Goal: Task Accomplishment & Management: Manage account settings

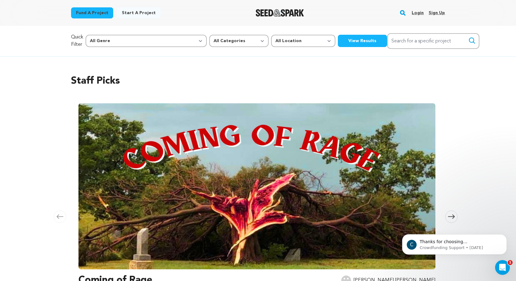
click at [421, 12] on link "Login" at bounding box center [417, 13] width 12 height 10
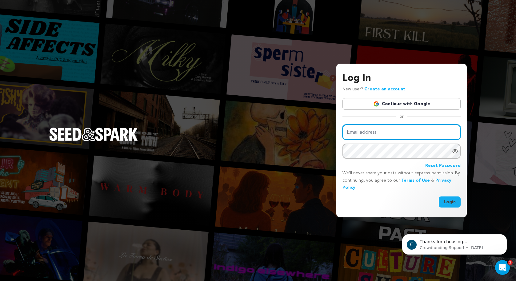
type input "bianca@biancarothfilms.com"
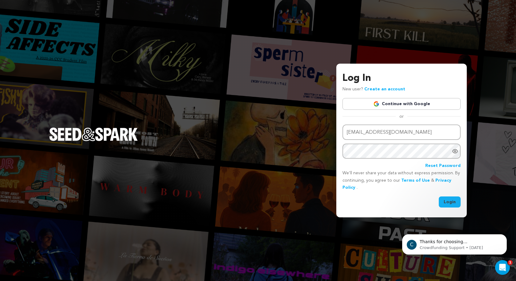
click at [449, 199] on button "Login" at bounding box center [449, 201] width 22 height 11
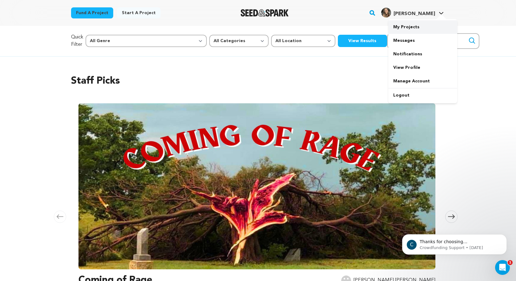
click at [412, 23] on link "My Projects" at bounding box center [422, 27] width 69 height 14
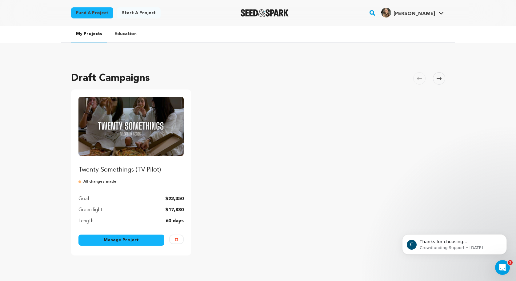
click at [165, 144] on img "Fund Twenty Somethings (TV Pilot)" at bounding box center [130, 126] width 105 height 59
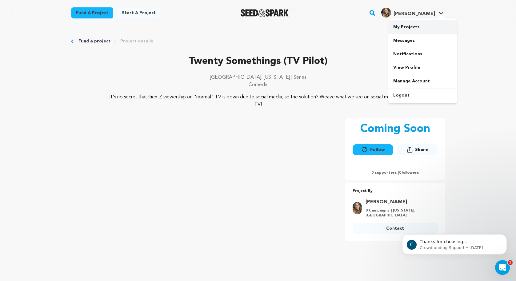
click at [402, 30] on link "My Projects" at bounding box center [422, 27] width 69 height 14
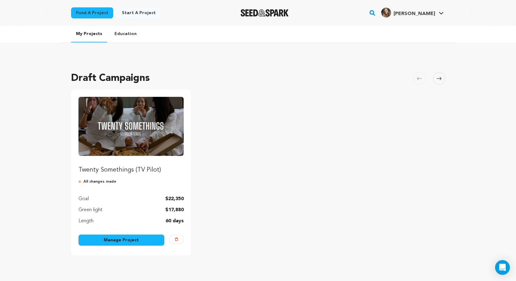
click at [130, 240] on link "Manage Project" at bounding box center [121, 240] width 86 height 11
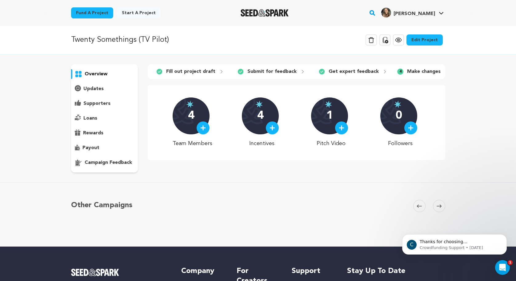
click at [431, 37] on link "Edit Project" at bounding box center [424, 39] width 36 height 11
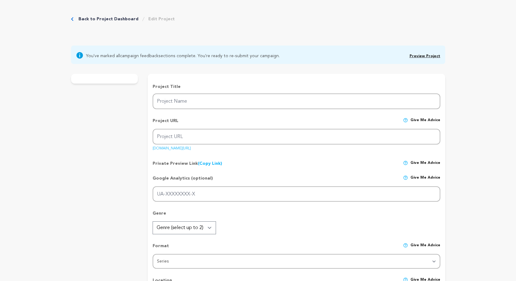
type input "Twenty Somethings (TV Pilot)"
type input "twenty-somethings-tv-pilot"
type input "A Gen Z comedy series set in Los Angeles, following 4 single roommates navigati…"
type textarea "It's no secret that Gen-Z viewership on "normal" TV is down due to social media…"
type textarea "Following our leading lady, Brie, a micro-influencer, and her three roommates- …"
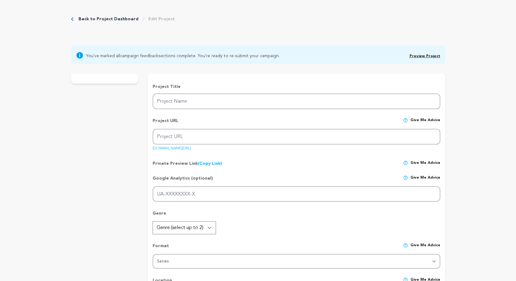
radio input "true"
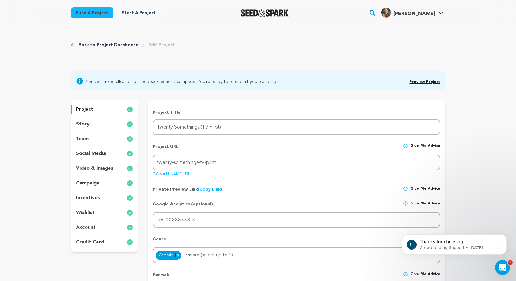
click at [85, 125] on p "story" at bounding box center [83, 124] width 14 height 7
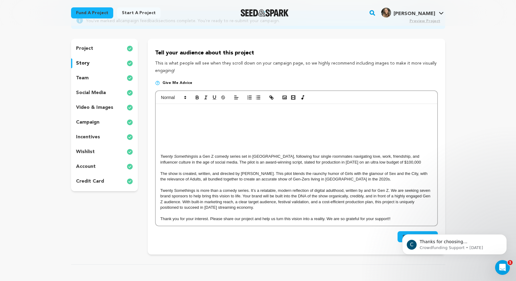
scroll to position [63, 0]
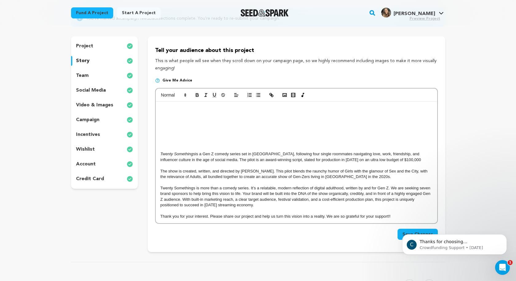
click at [299, 135] on div "Twenty Somethings is a Gen Z comedy series set in Los Angeles, following four s…" at bounding box center [296, 161] width 281 height 121
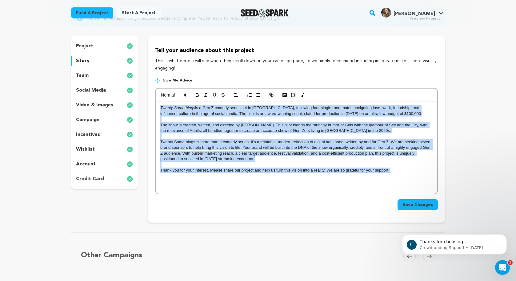
drag, startPoint x: 403, startPoint y: 170, endPoint x: 157, endPoint y: 108, distance: 253.3
click at [157, 107] on div "Twenty Somethings is a Gen Z comedy series set in Los Angeles, following four s…" at bounding box center [296, 147] width 281 height 92
copy div "Twenty Somethings is a Gen Z comedy series set in Los Angeles, following four s…"
click at [87, 76] on p "team" at bounding box center [82, 75] width 13 height 7
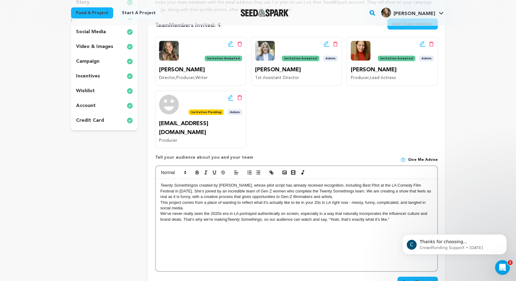
scroll to position [117, 0]
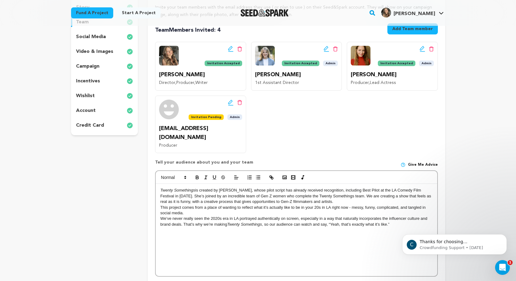
click at [89, 80] on p "incentives" at bounding box center [88, 80] width 24 height 7
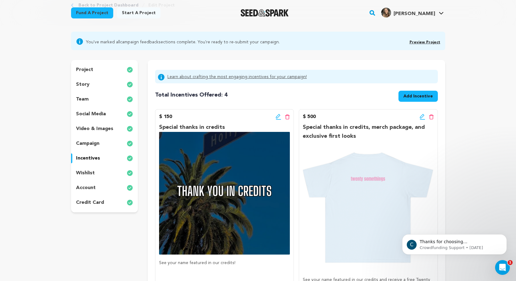
scroll to position [36, 0]
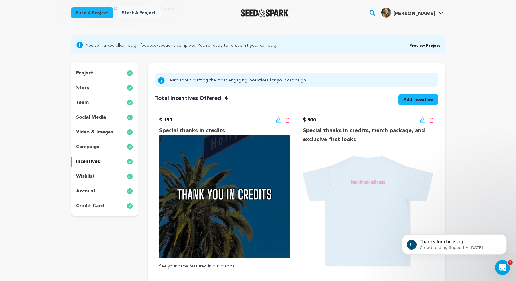
click at [89, 180] on p "wishlist" at bounding box center [85, 176] width 19 height 7
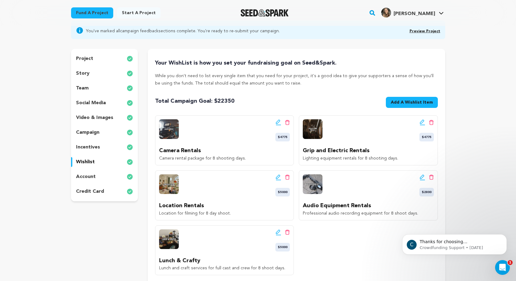
scroll to position [49, 0]
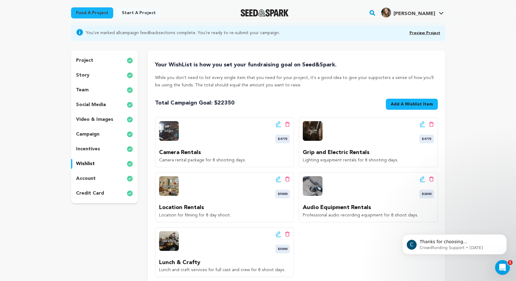
click at [90, 76] on div "story" at bounding box center [104, 75] width 67 height 10
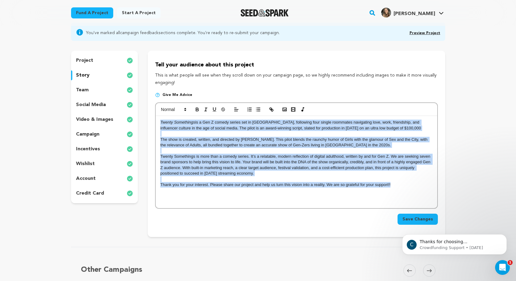
click at [102, 57] on div "project" at bounding box center [104, 61] width 67 height 10
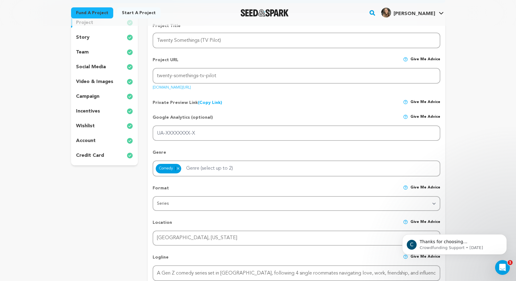
scroll to position [62, 0]
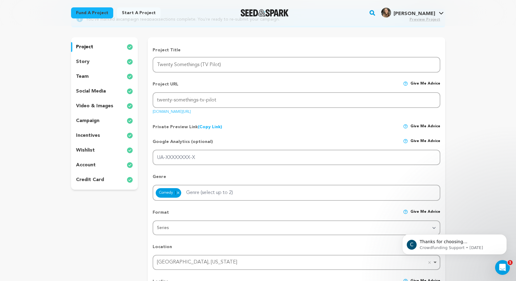
click at [85, 60] on p "story" at bounding box center [83, 61] width 14 height 7
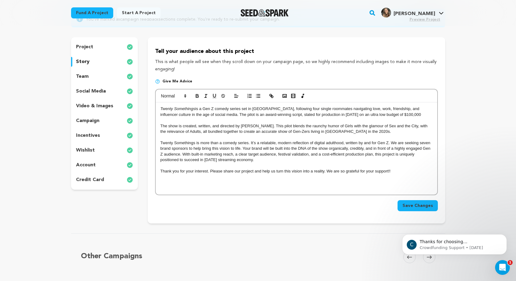
click at [459, 62] on div "Back to Project Dashboard Edit Project You've marked all campaign feedback sect…" at bounding box center [258, 211] width 516 height 497
